Goal: Task Accomplishment & Management: Complete application form

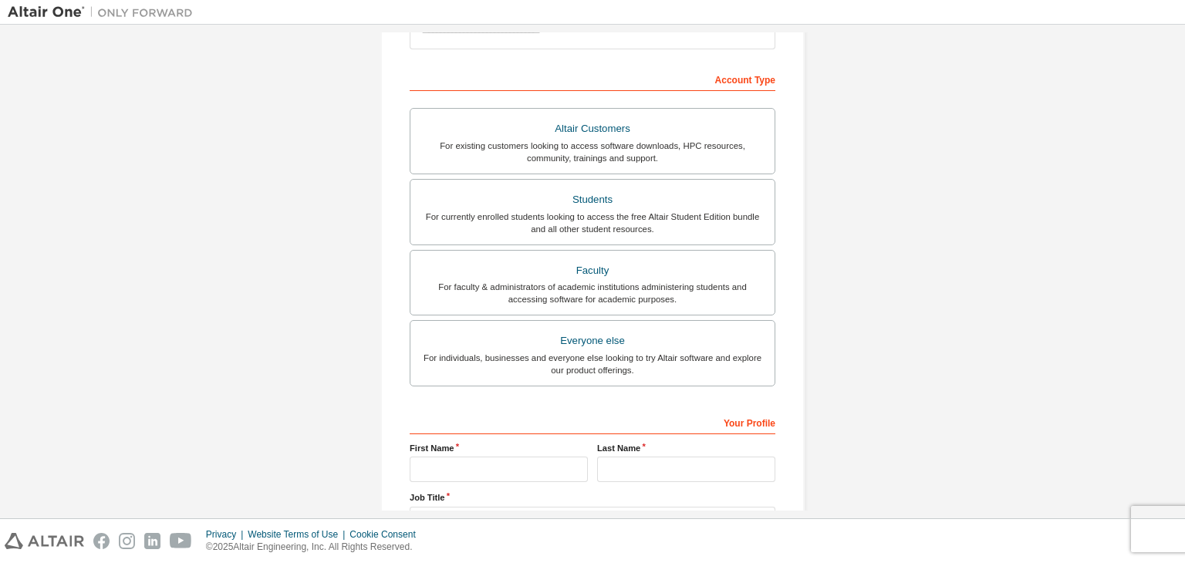
scroll to position [209, 0]
click at [659, 168] on label "Altair Customers For existing customers looking to access software downloads, H…" at bounding box center [593, 143] width 366 height 66
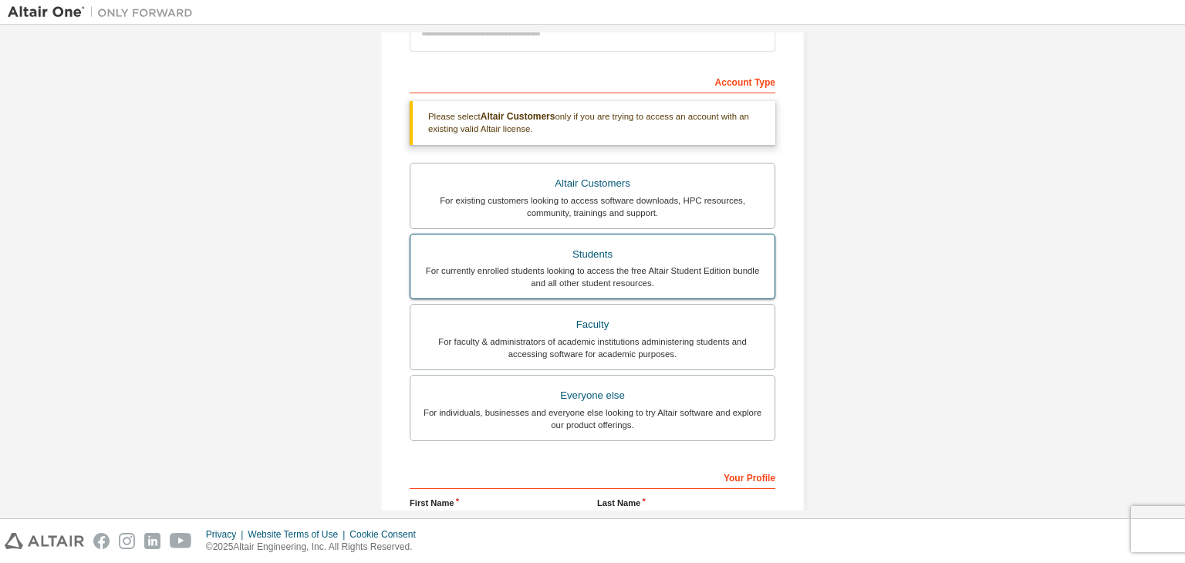
click at [632, 255] on div "Students" at bounding box center [593, 255] width 346 height 22
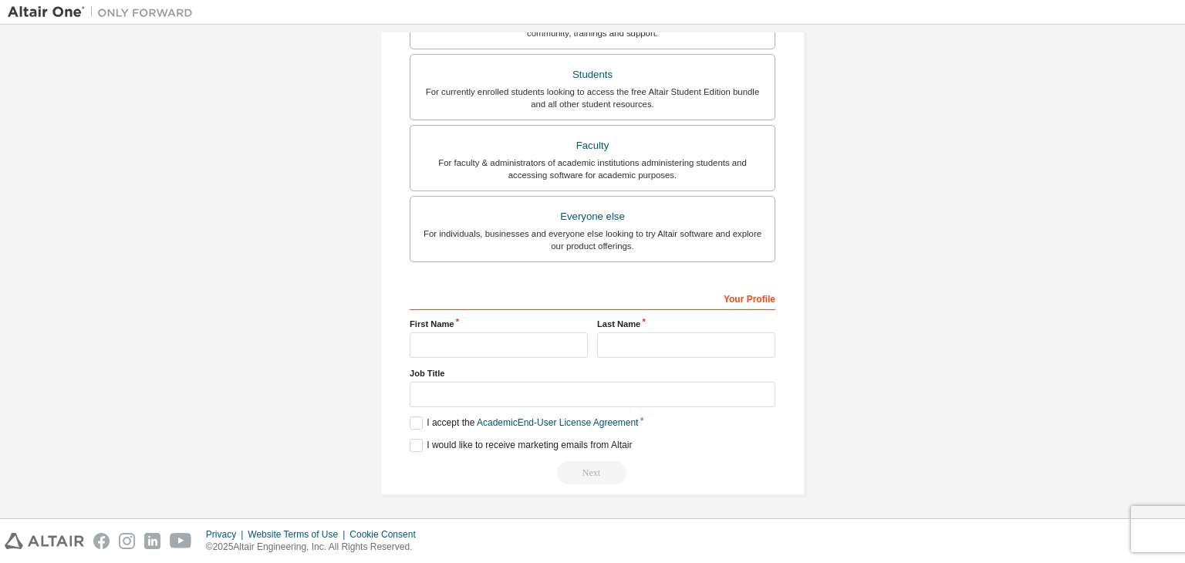
scroll to position [0, 0]
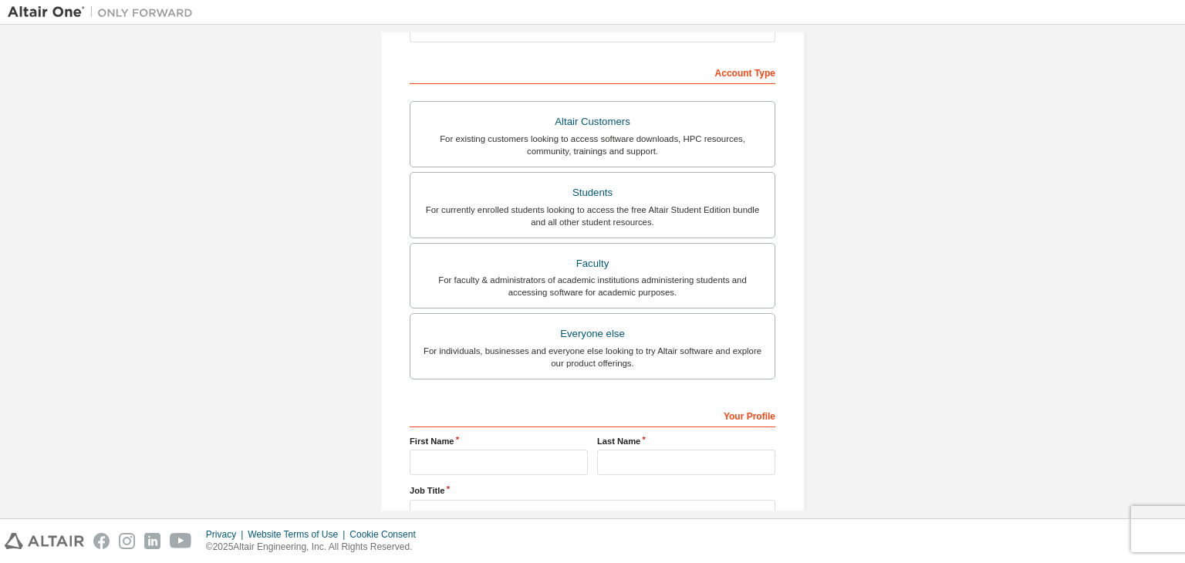
scroll to position [213, 0]
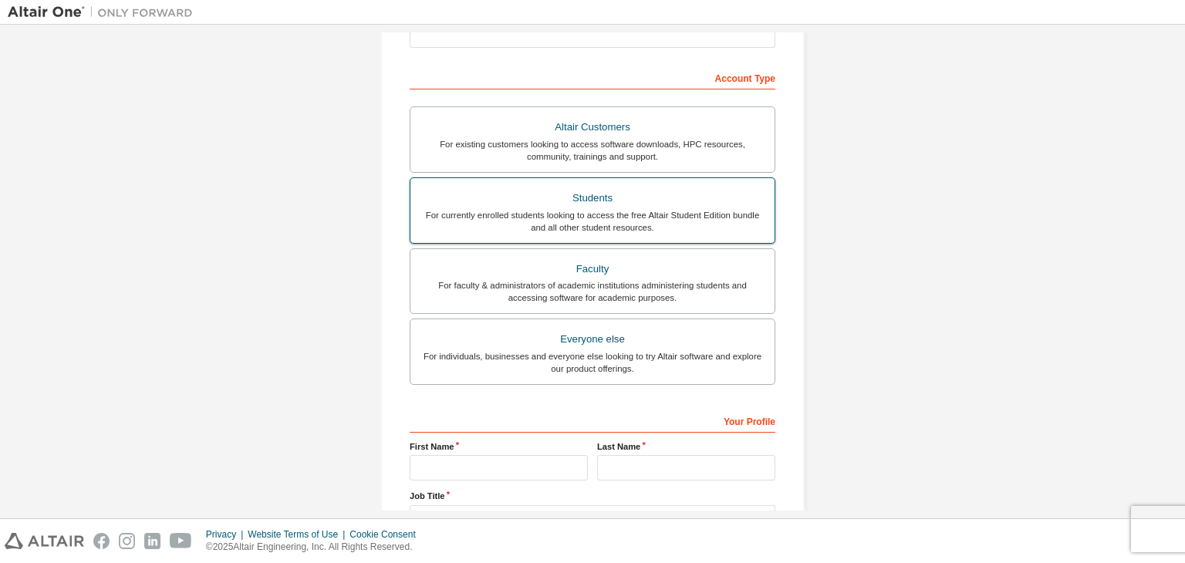
click at [592, 202] on div "Students" at bounding box center [593, 198] width 346 height 22
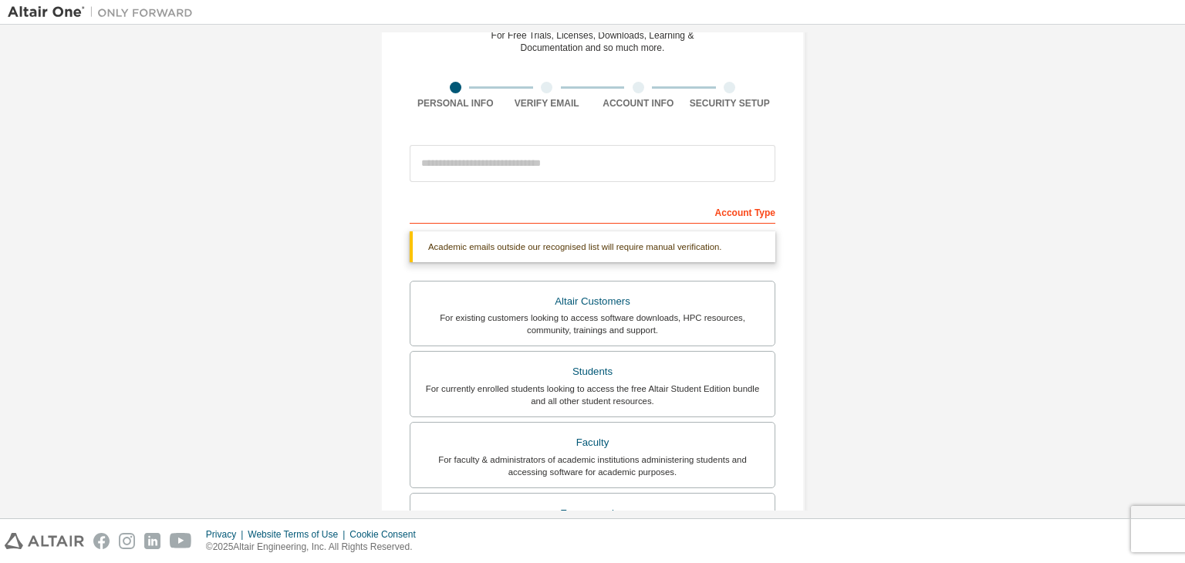
scroll to position [80, 0]
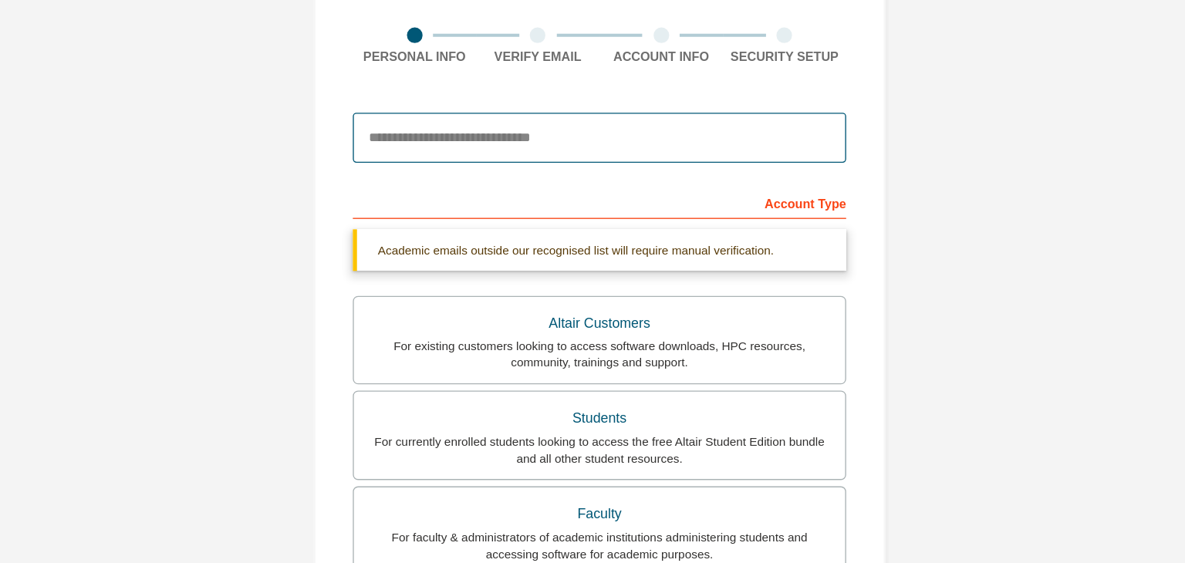
click at [522, 157] on input "email" at bounding box center [593, 161] width 366 height 37
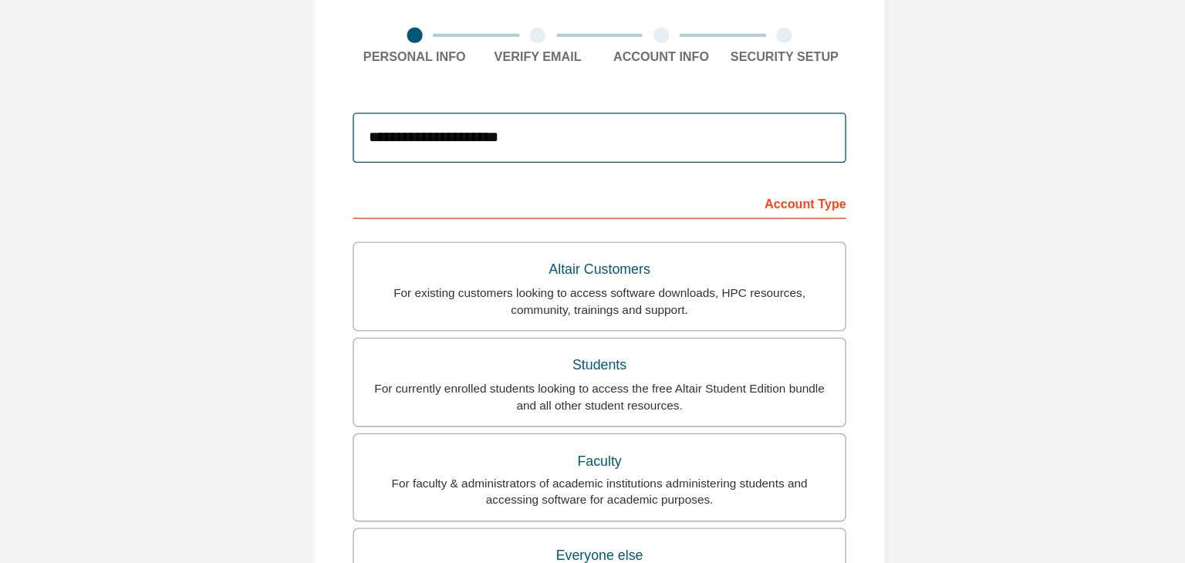
click at [662, 164] on input "**********" at bounding box center [593, 161] width 366 height 37
type input "**********"
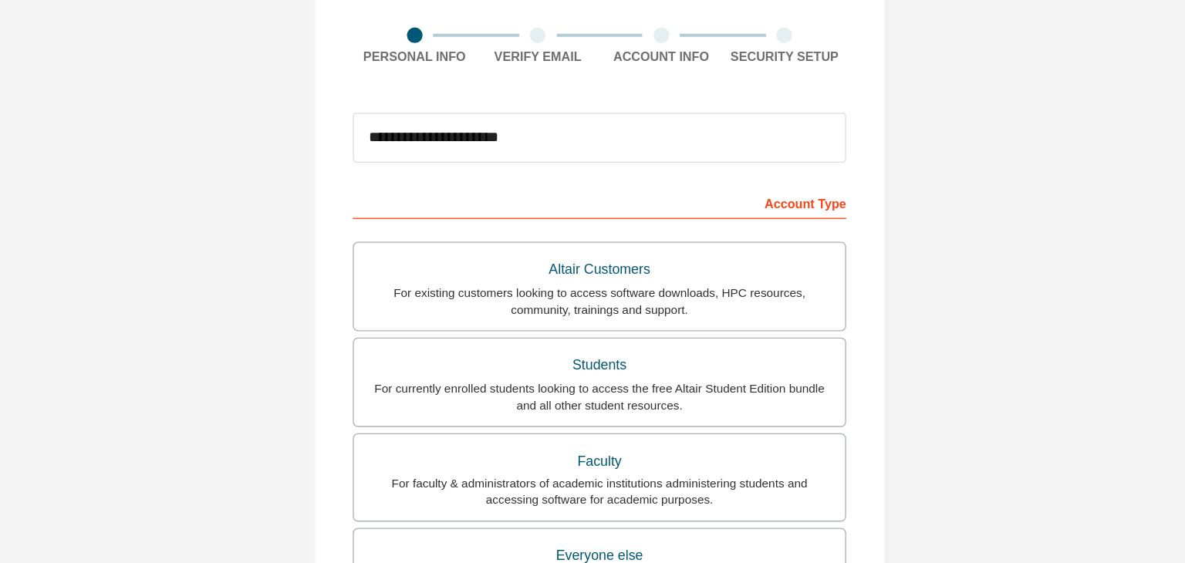
click at [878, 275] on div "**********" at bounding box center [592, 360] width 1169 height 817
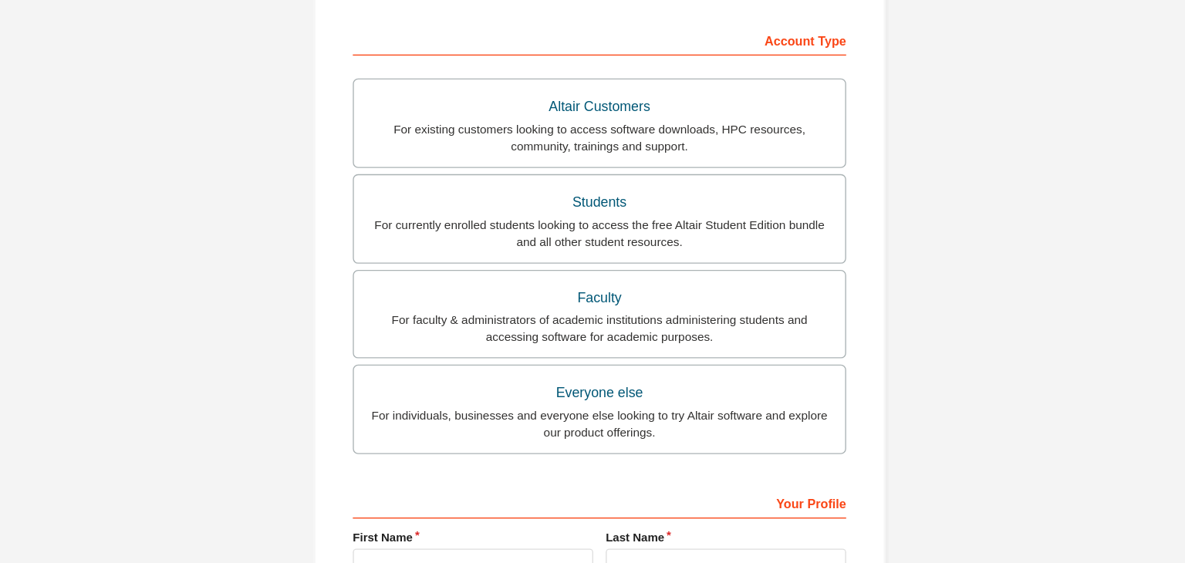
scroll to position [201, 0]
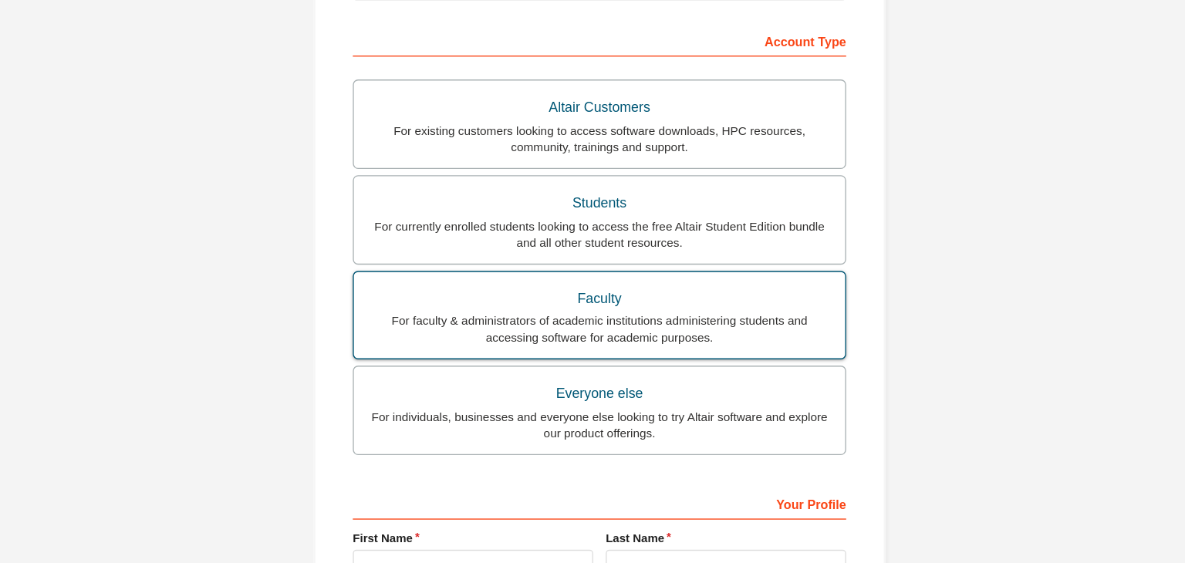
click at [700, 276] on div "Faculty" at bounding box center [593, 282] width 346 height 22
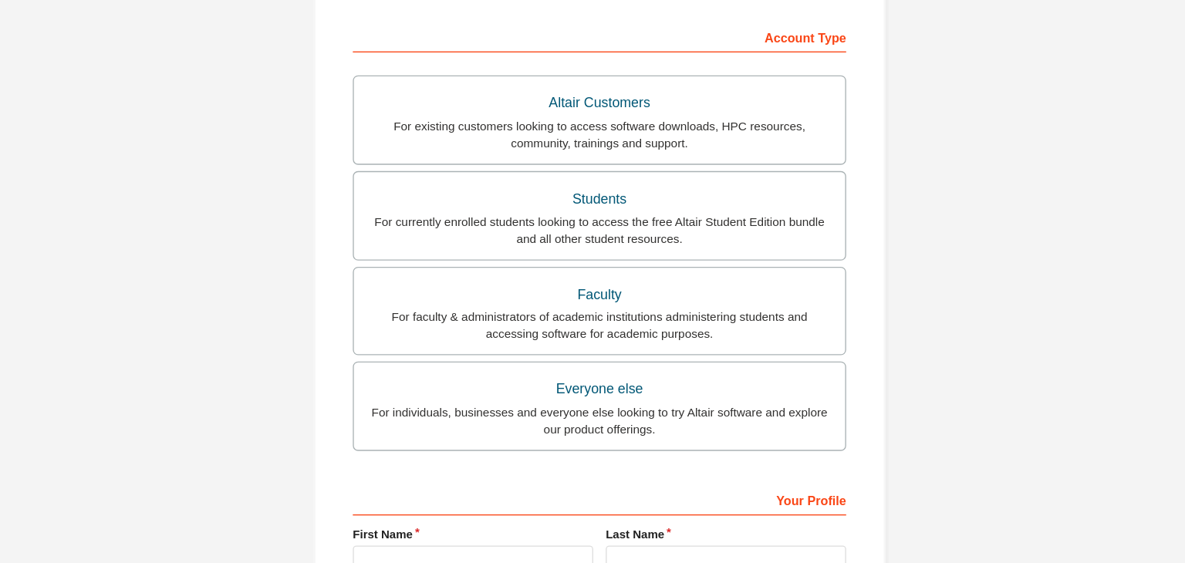
scroll to position [222, 0]
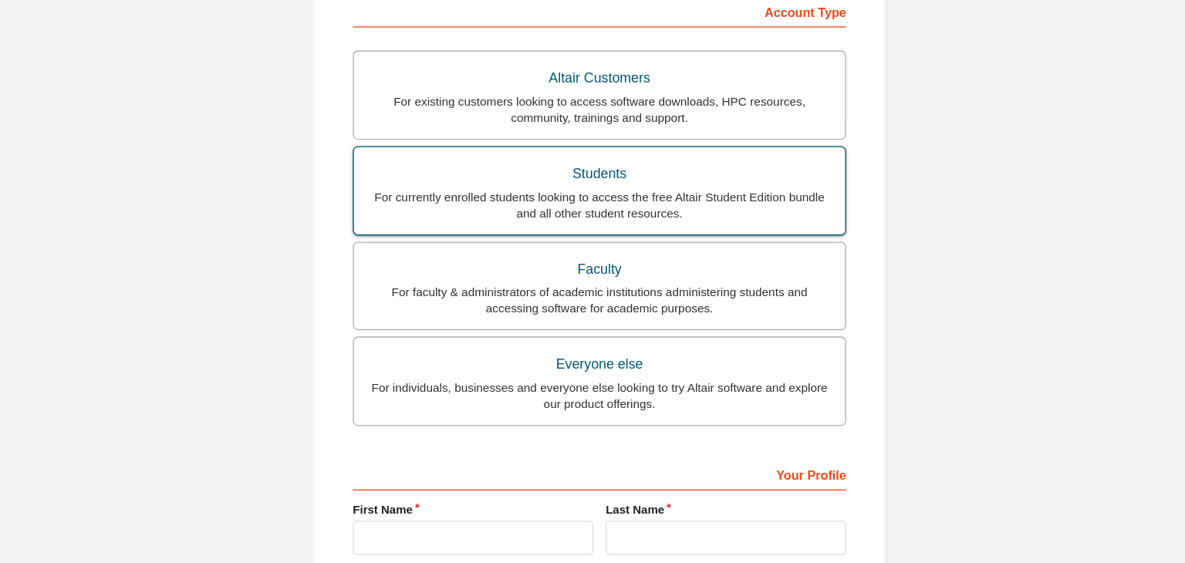
click at [669, 184] on div "Students" at bounding box center [593, 189] width 346 height 22
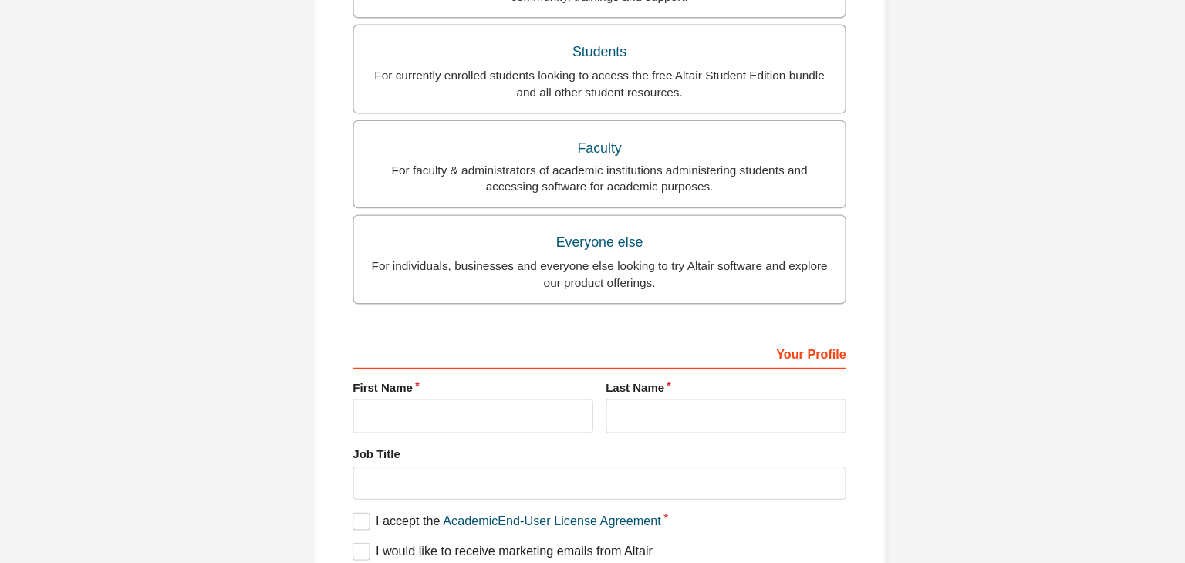
scroll to position [335, 0]
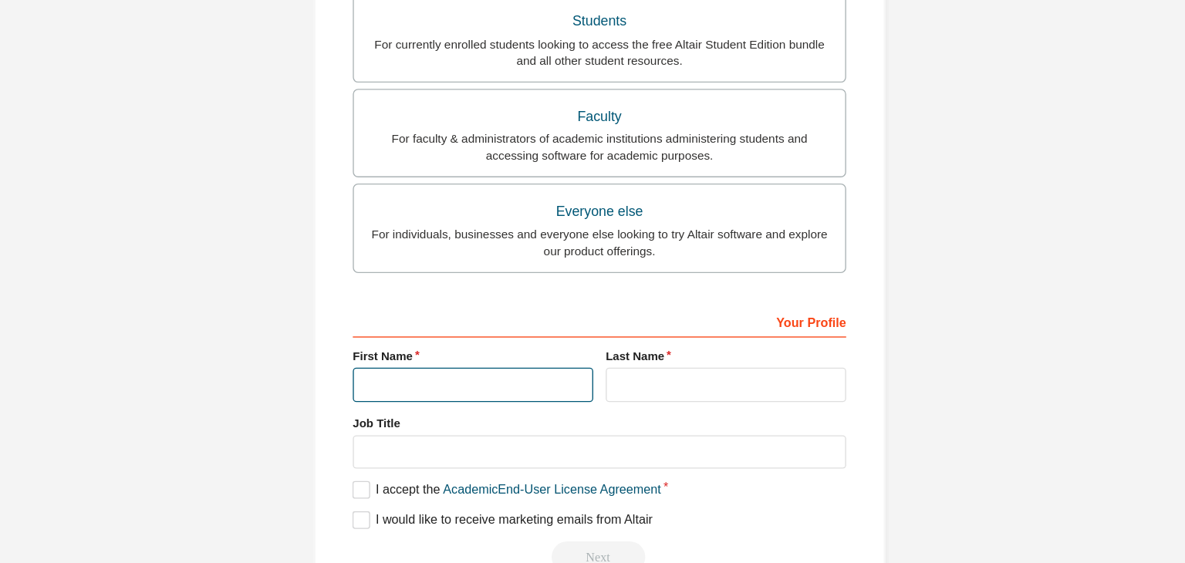
click at [500, 332] on input "text" at bounding box center [499, 344] width 178 height 25
type input "******"
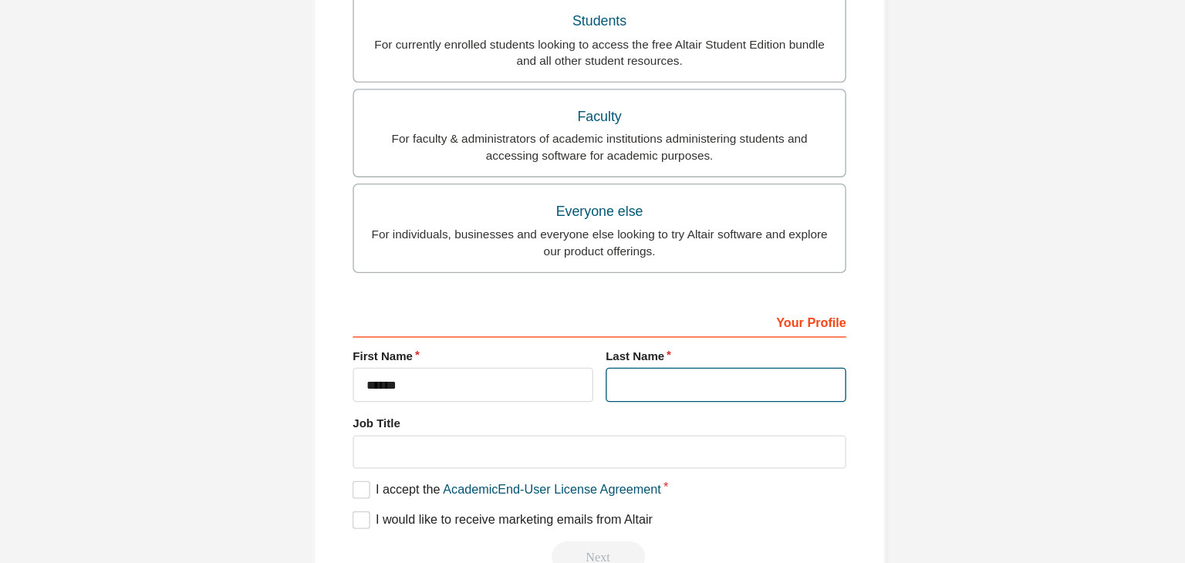
click at [678, 349] on input "text" at bounding box center [686, 344] width 178 height 25
type input "******"
click at [421, 421] on label "I accept the Academic End-User License Agreement" at bounding box center [524, 422] width 228 height 13
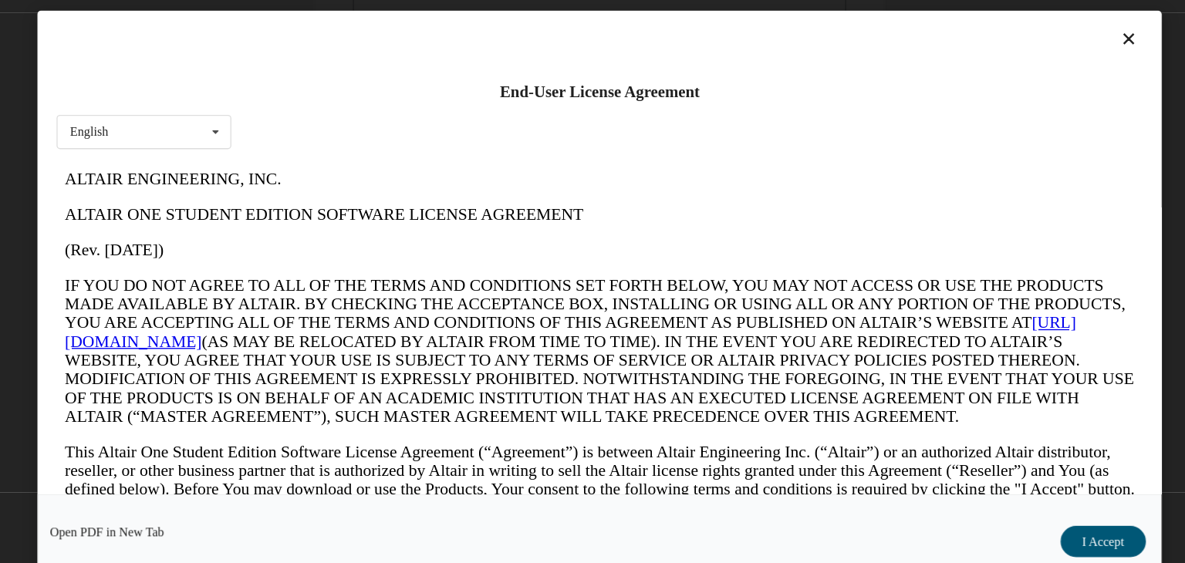
scroll to position [0, 0]
click at [972, 452] on button "I Accept" at bounding box center [965, 461] width 63 height 23
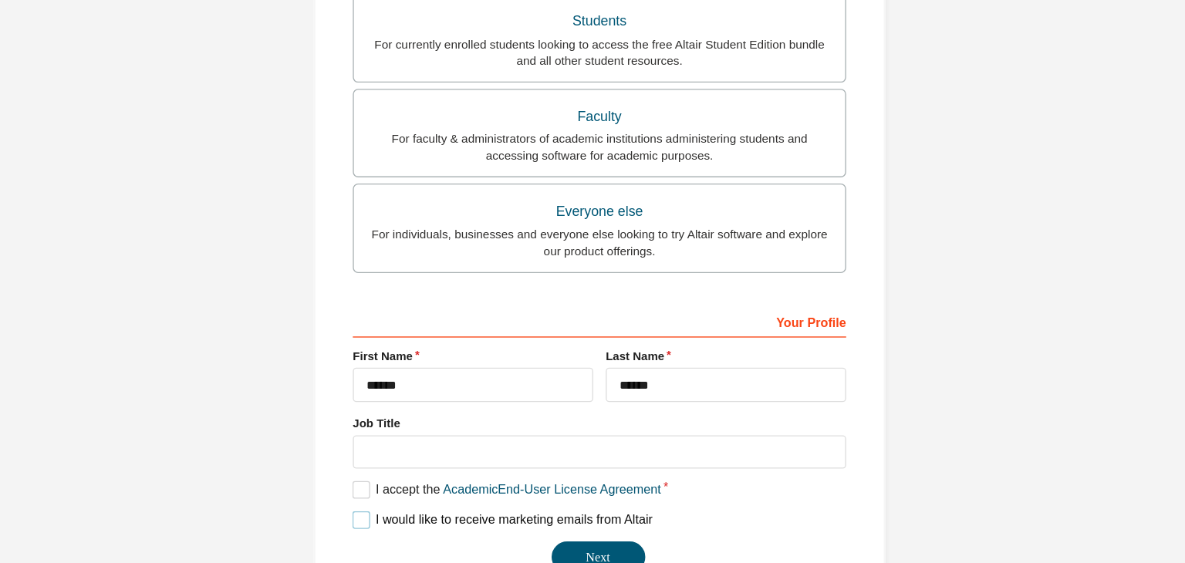
click at [415, 443] on label "I would like to receive marketing emails from Altair" at bounding box center [521, 445] width 222 height 13
click at [580, 461] on button "Next" at bounding box center [591, 472] width 69 height 23
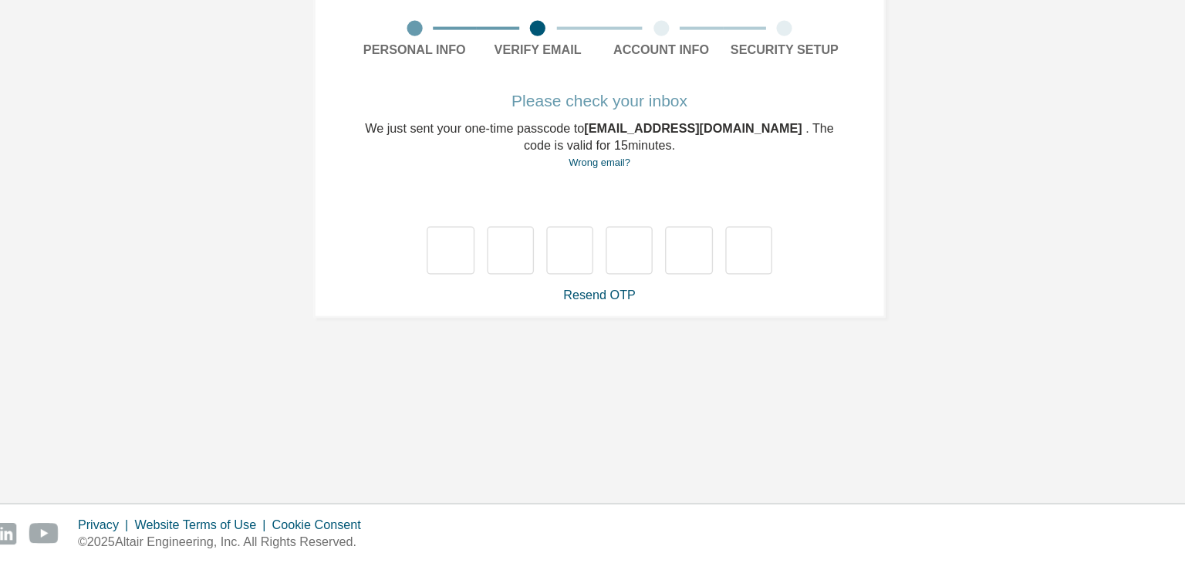
type input "*"
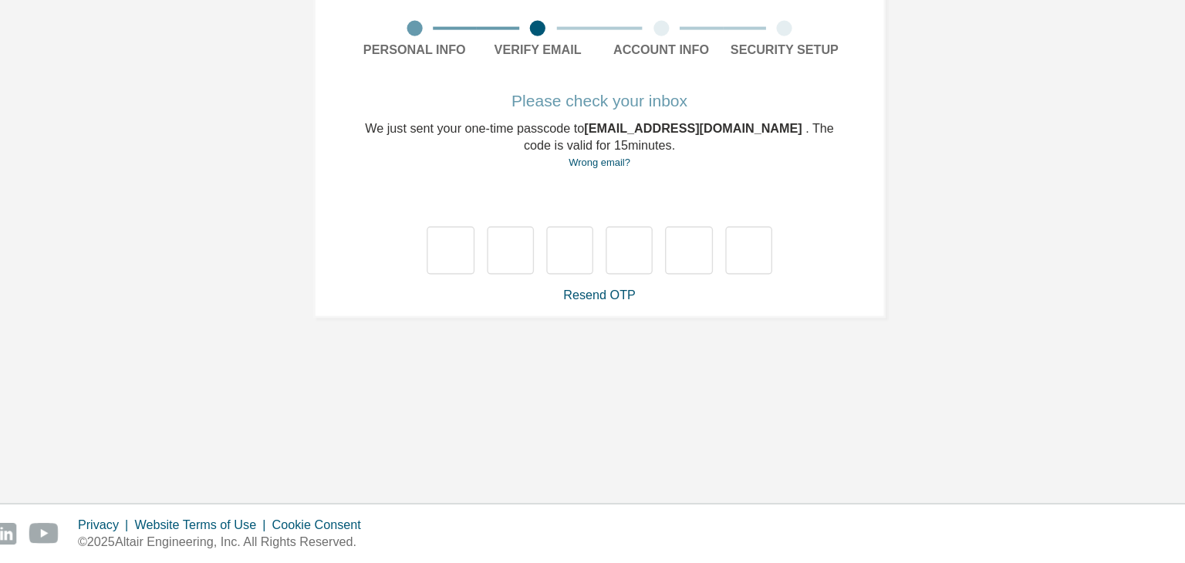
type input "*"
